Goal: Task Accomplishment & Management: Use online tool/utility

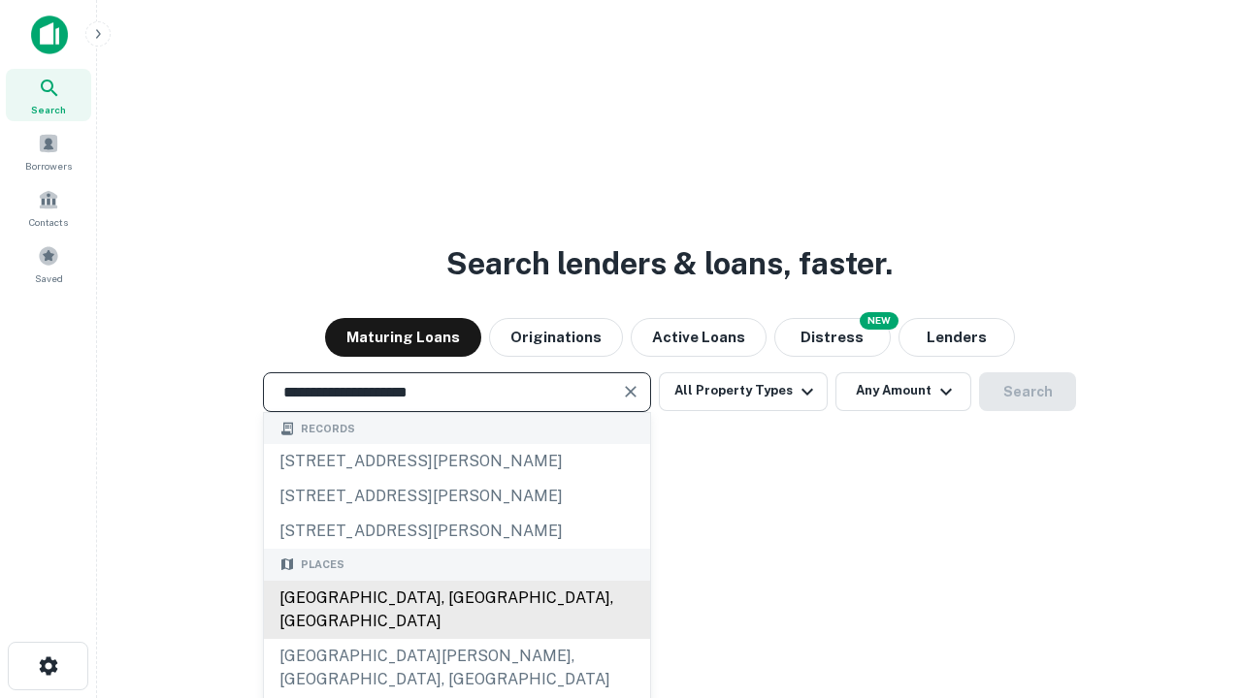
click at [456, 639] on div "[GEOGRAPHIC_DATA], [GEOGRAPHIC_DATA], [GEOGRAPHIC_DATA]" at bounding box center [457, 610] width 386 height 58
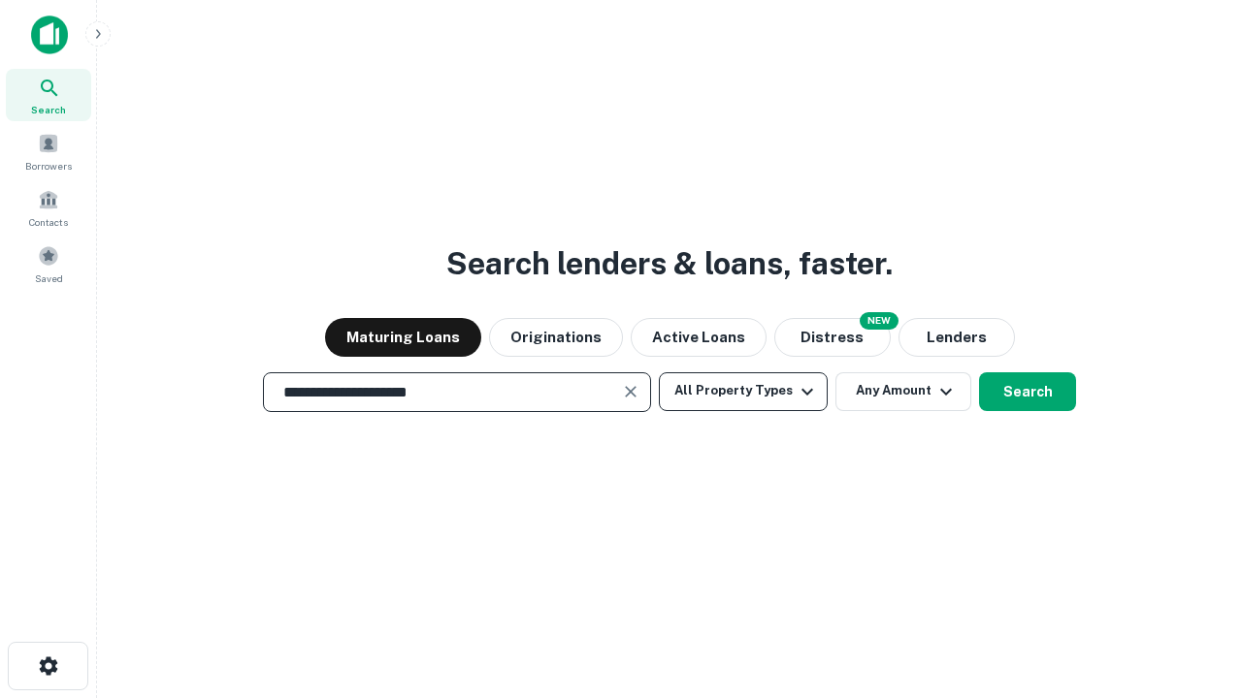
type input "**********"
click at [743, 391] on button "All Property Types" at bounding box center [743, 392] width 169 height 39
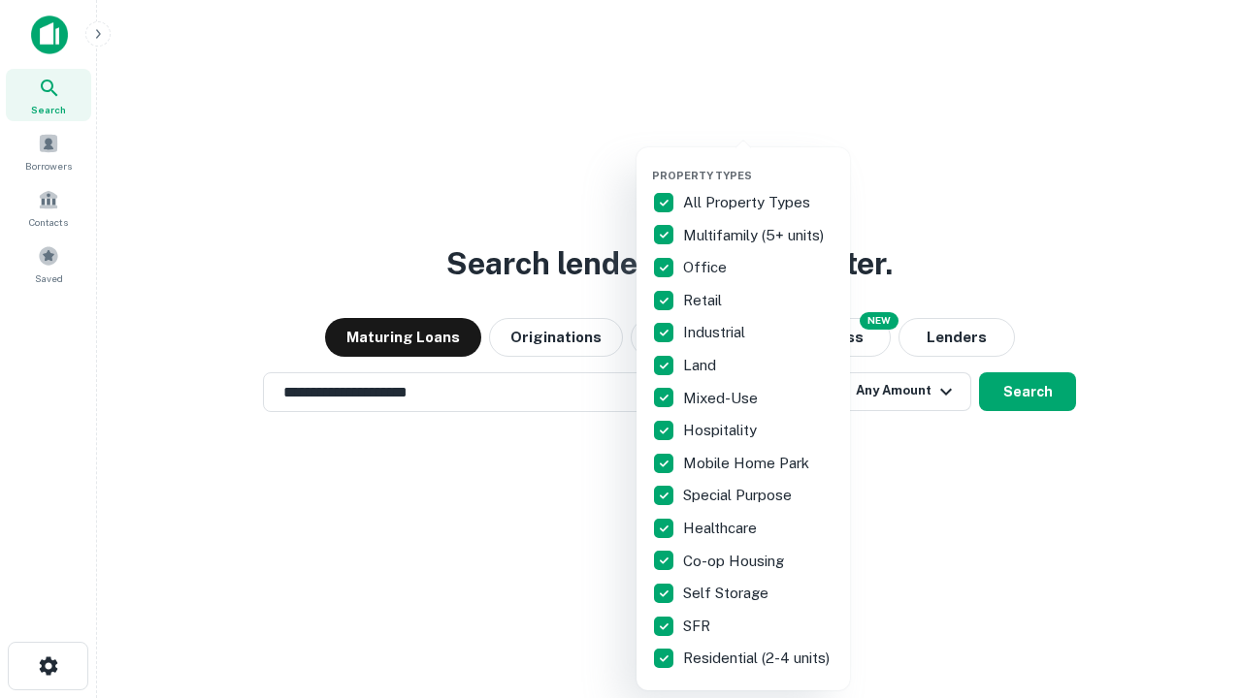
click at [759, 163] on button "button" at bounding box center [758, 163] width 213 height 1
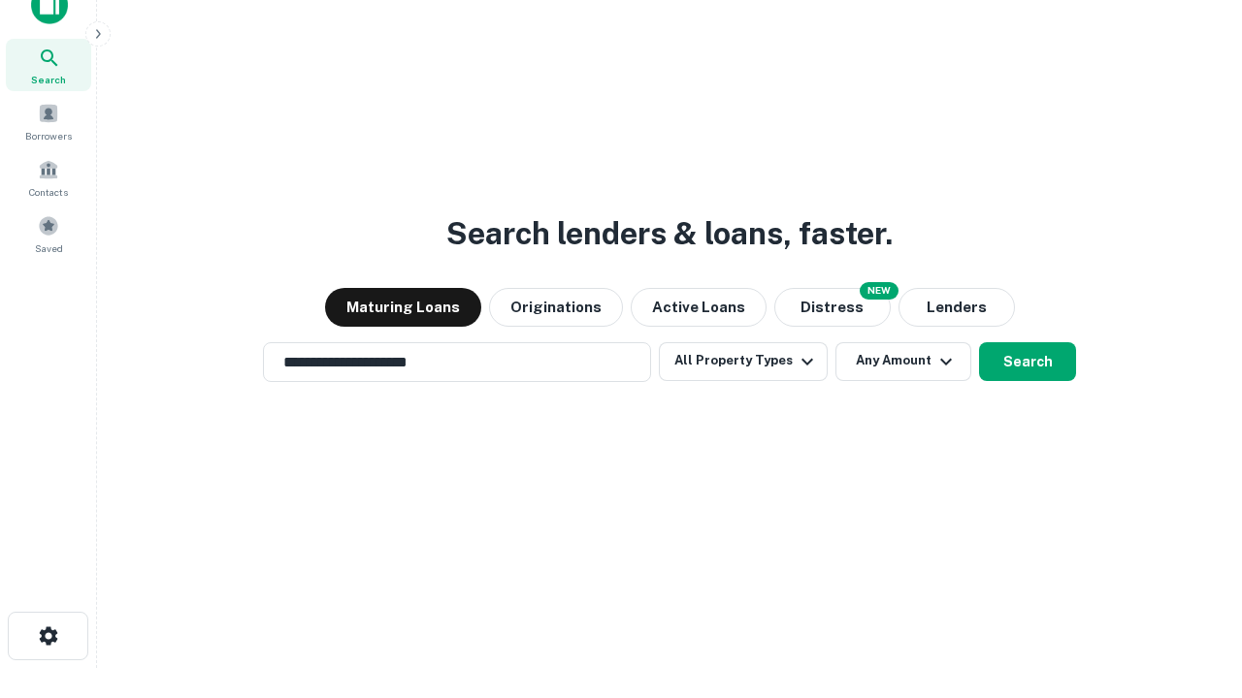
scroll to position [12, 234]
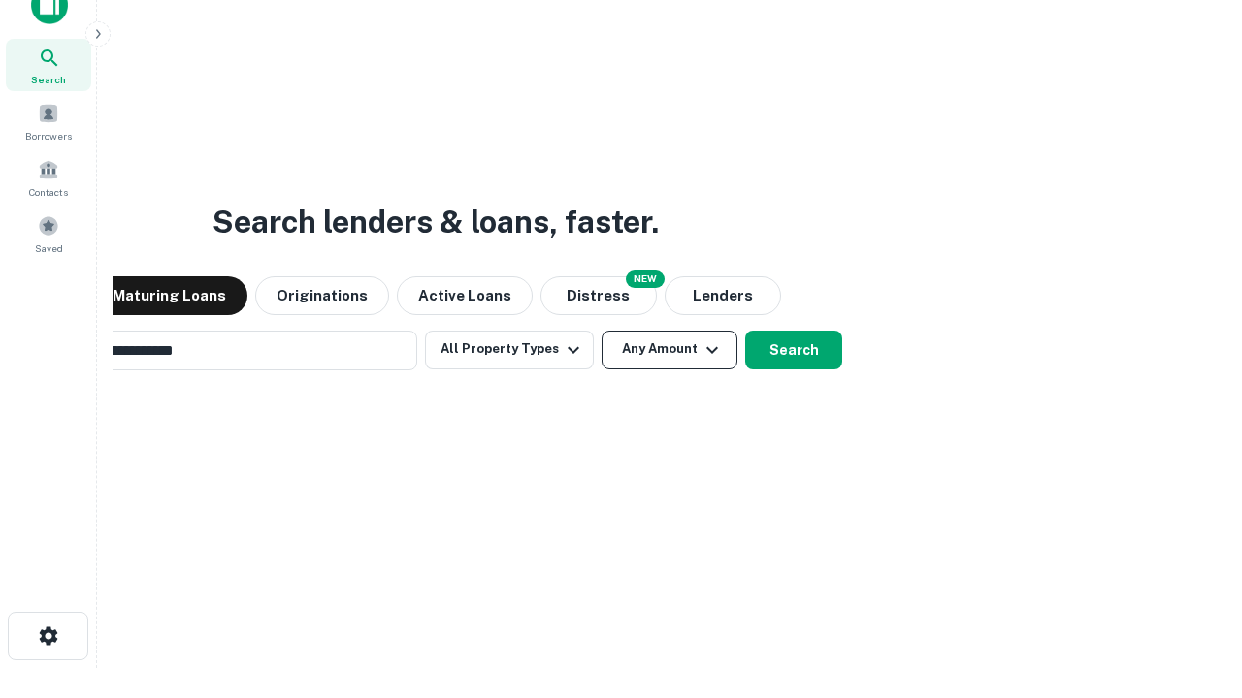
click at [601, 331] on button "Any Amount" at bounding box center [669, 350] width 136 height 39
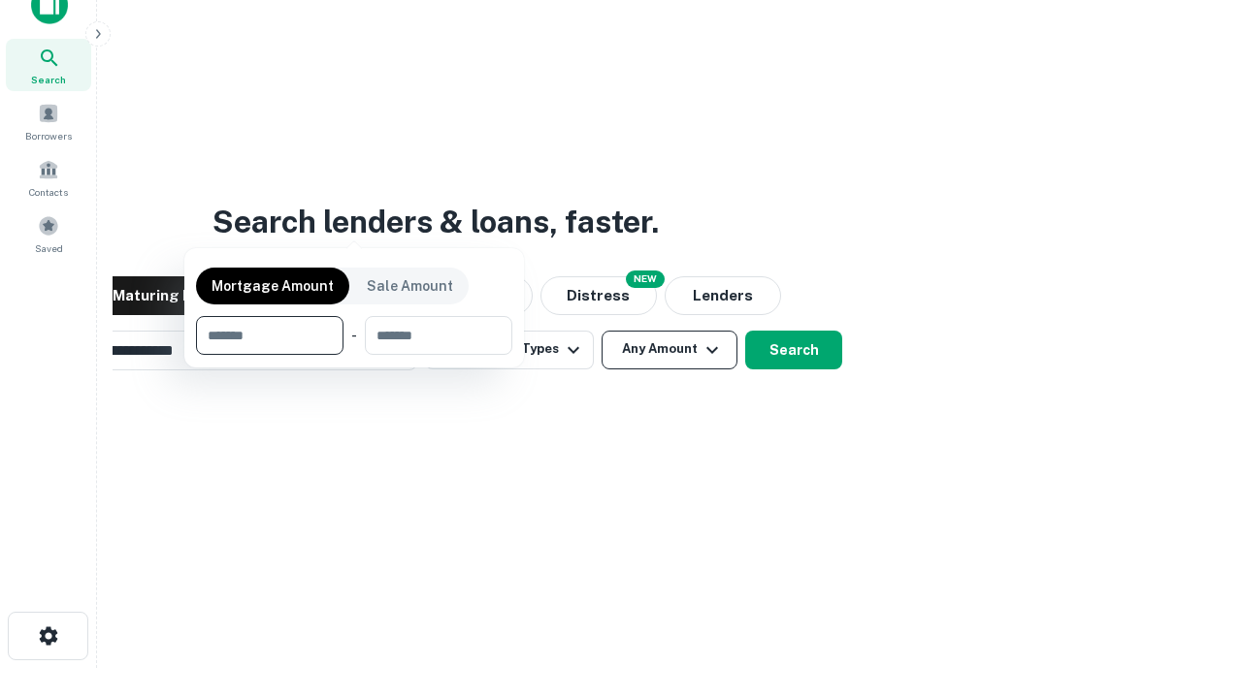
scroll to position [31, 0]
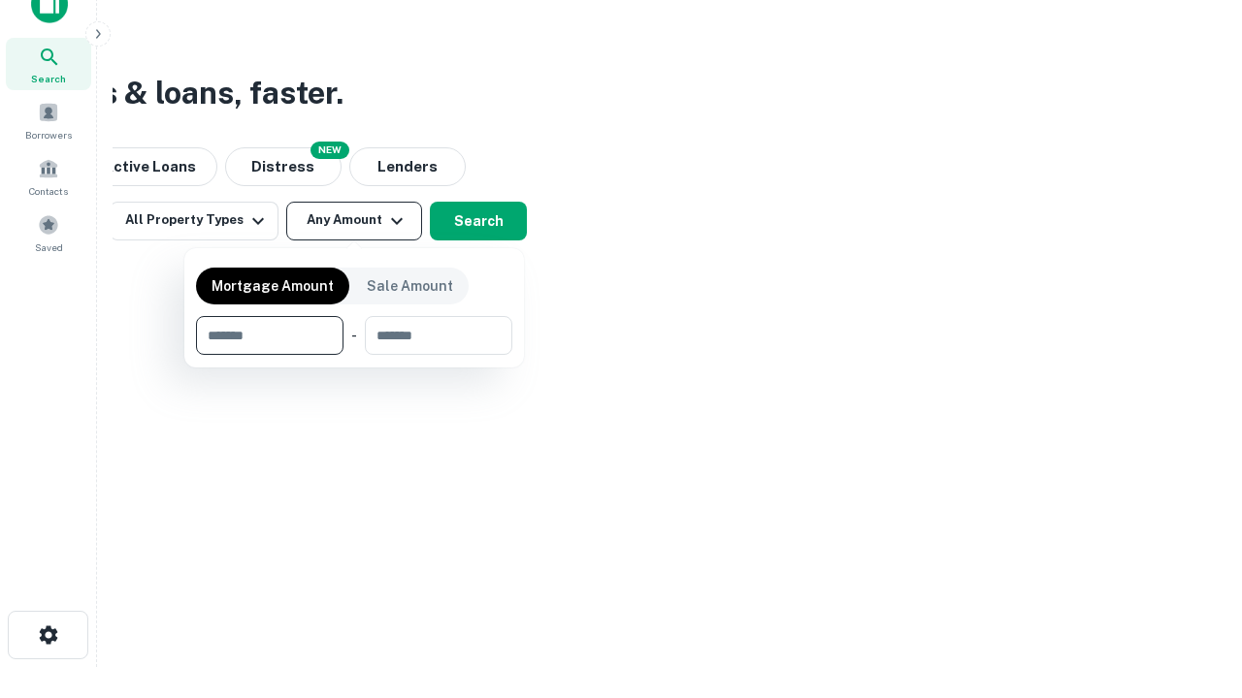
type input "*******"
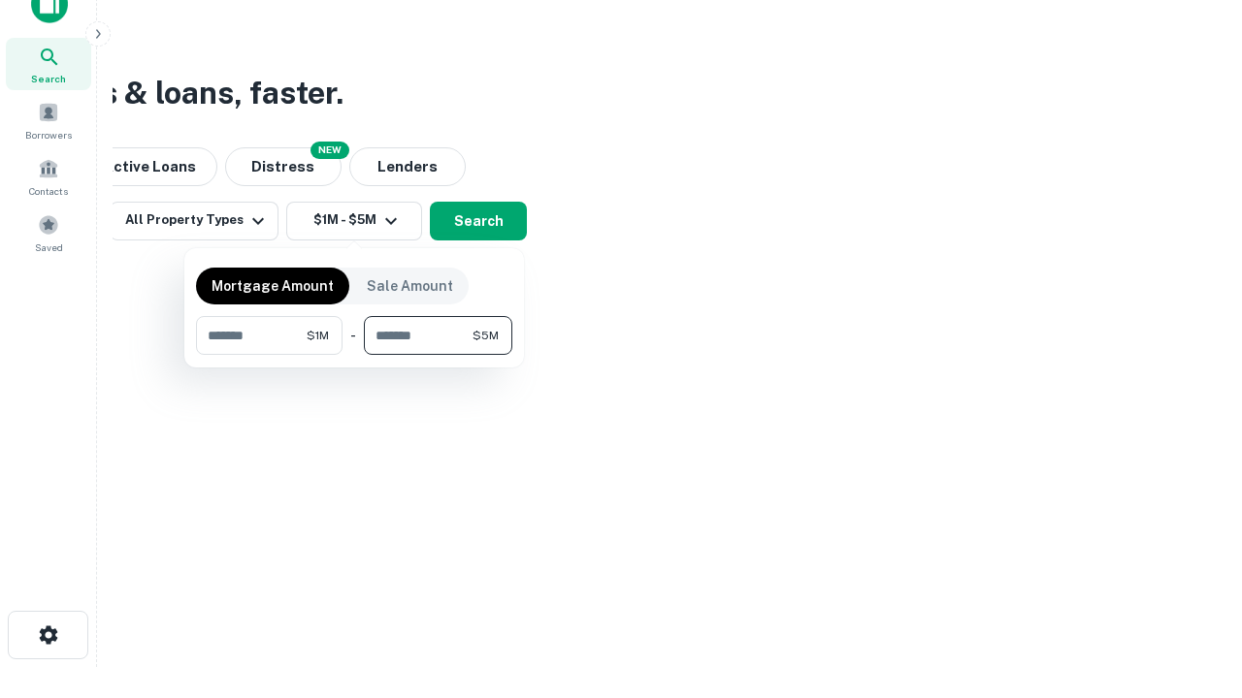
type input "*******"
click at [354, 355] on button "button" at bounding box center [354, 355] width 316 height 1
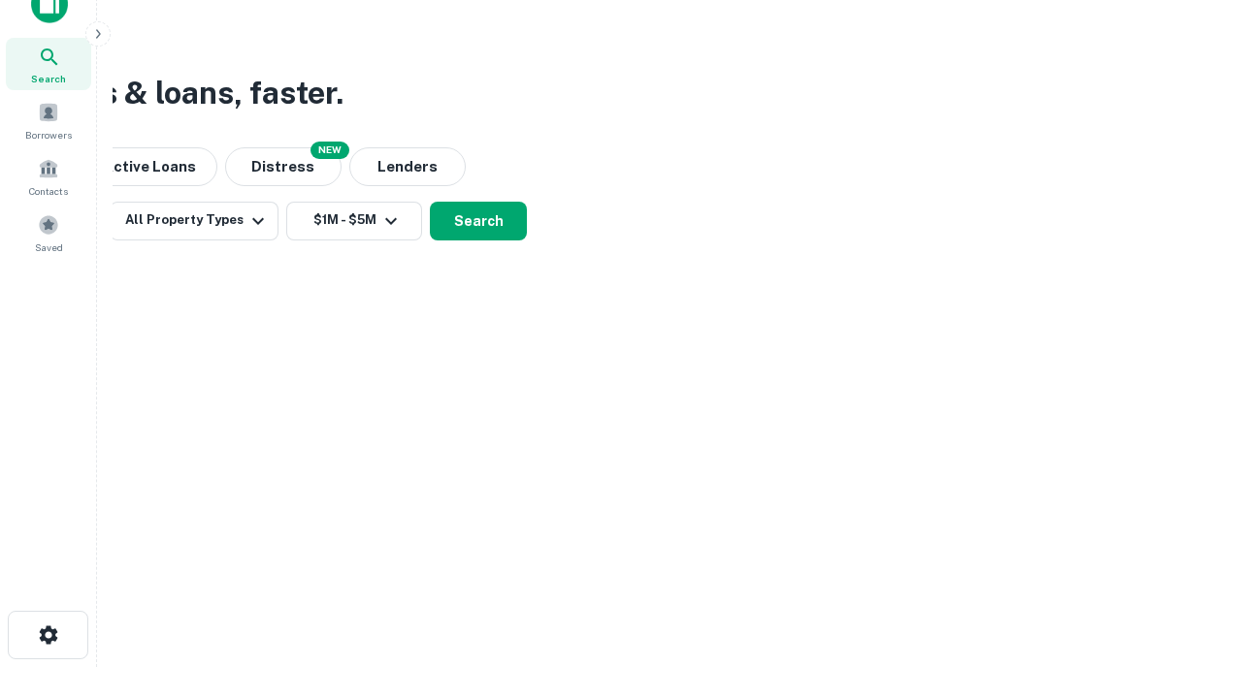
scroll to position [12, 358]
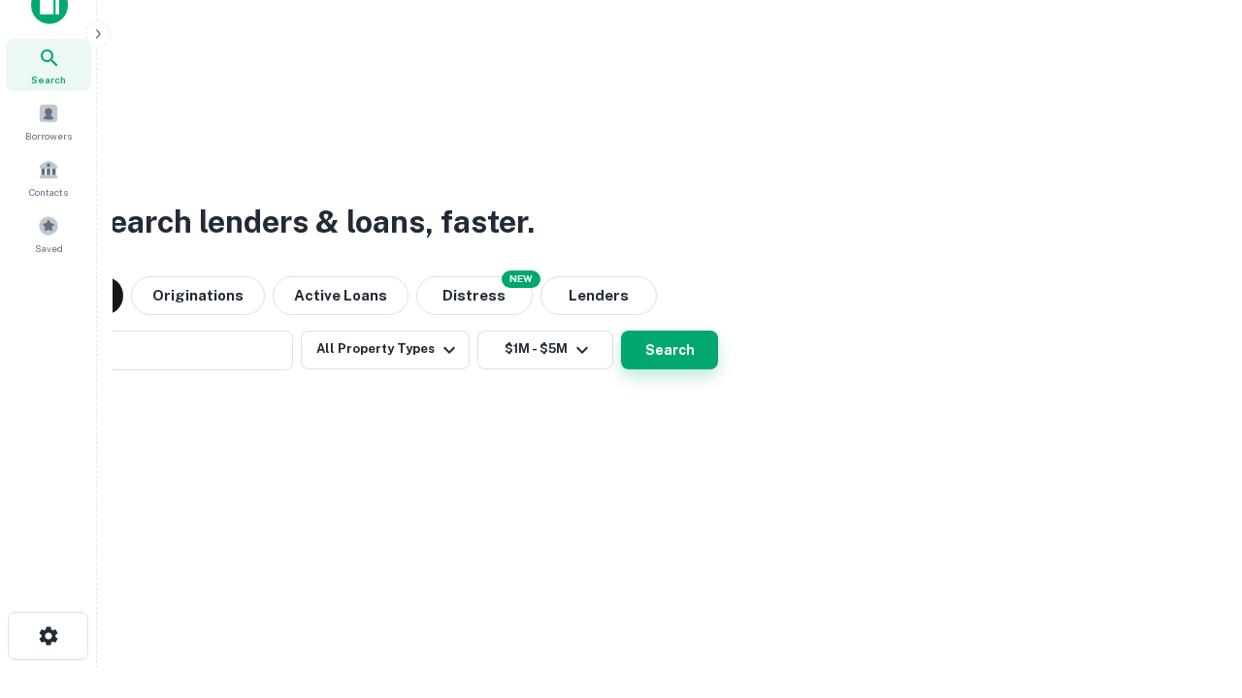
click at [621, 331] on button "Search" at bounding box center [669, 350] width 97 height 39
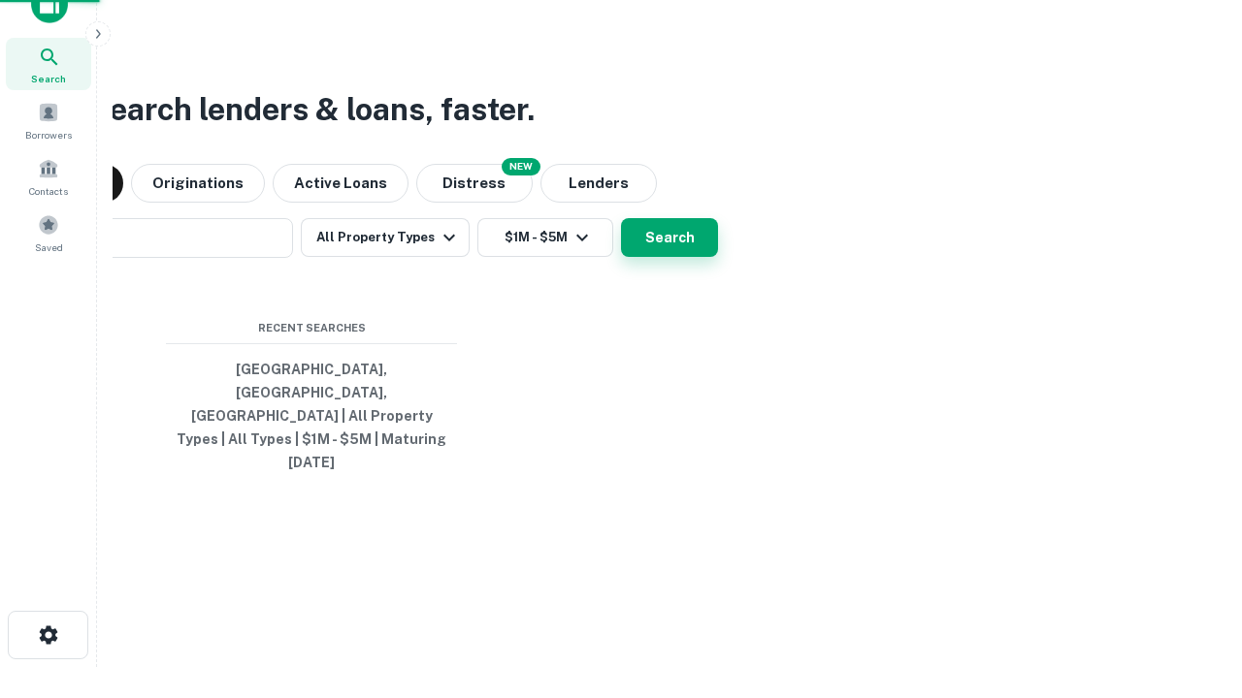
scroll to position [51, 549]
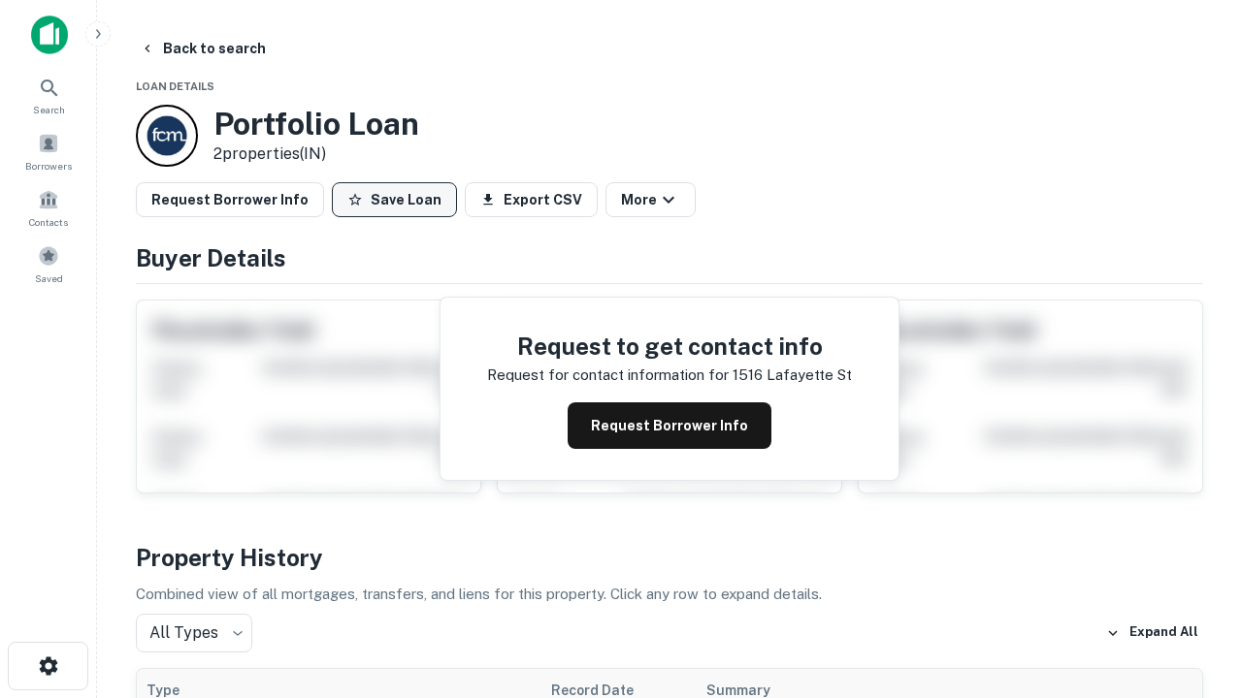
click at [394, 200] on button "Save Loan" at bounding box center [394, 199] width 125 height 35
click at [399, 200] on button "Loan Saved" at bounding box center [399, 199] width 134 height 35
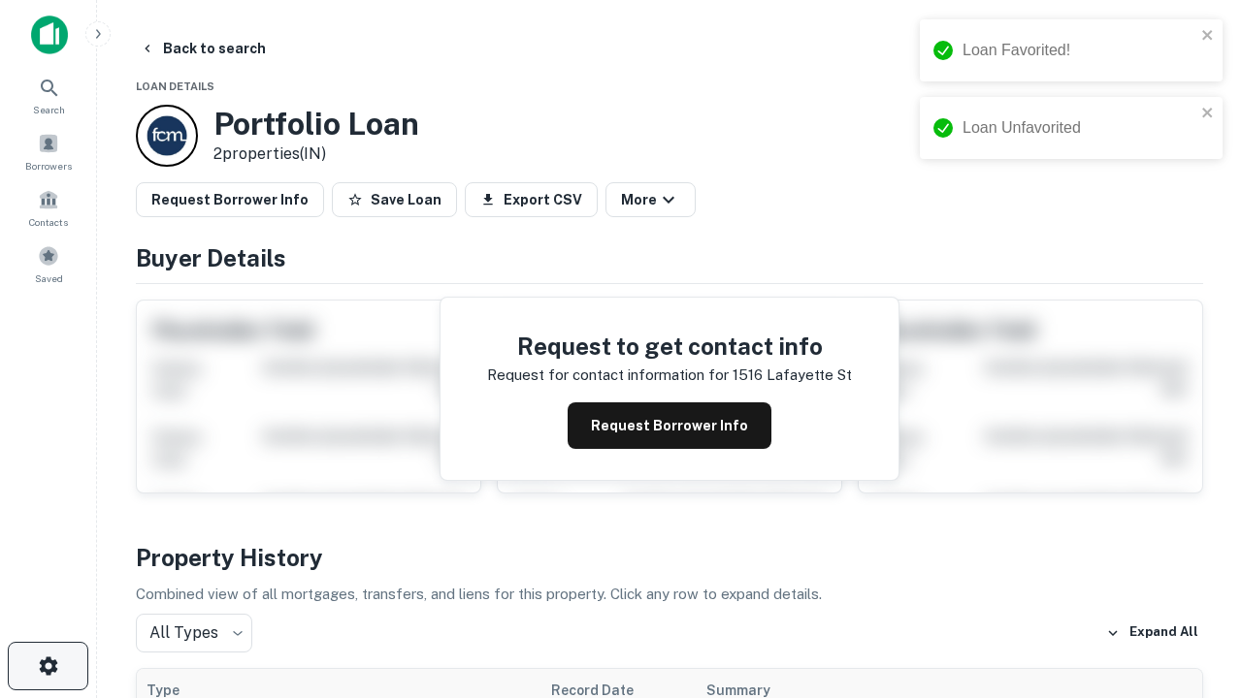
click at [48, 666] on icon "button" at bounding box center [48, 666] width 23 height 23
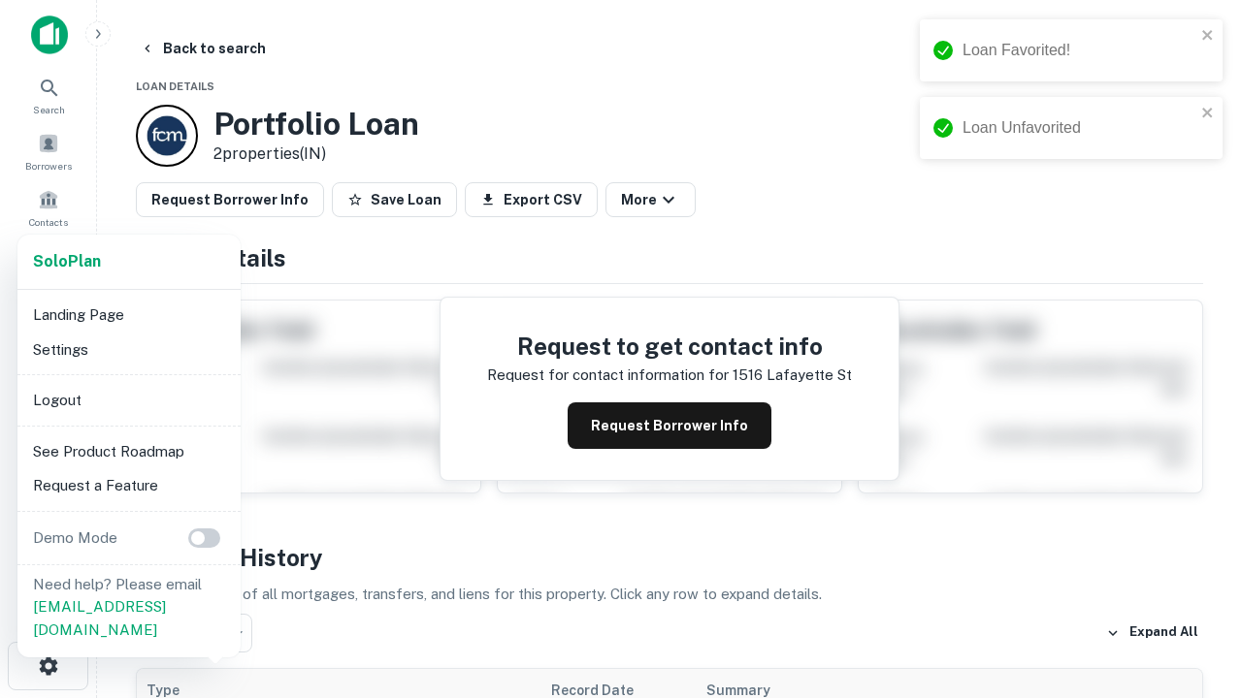
click at [128, 400] on li "Logout" at bounding box center [129, 400] width 208 height 35
